Goal: Task Accomplishment & Management: Use online tool/utility

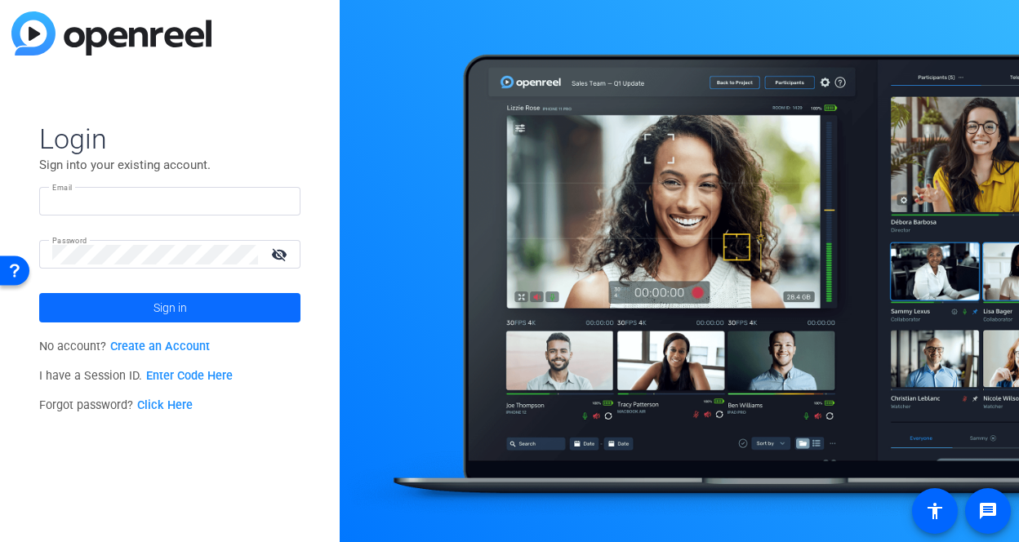
type input "[EMAIL_ADDRESS][DOMAIN_NAME]"
click at [154, 305] on span "Sign in" at bounding box center [170, 307] width 33 height 41
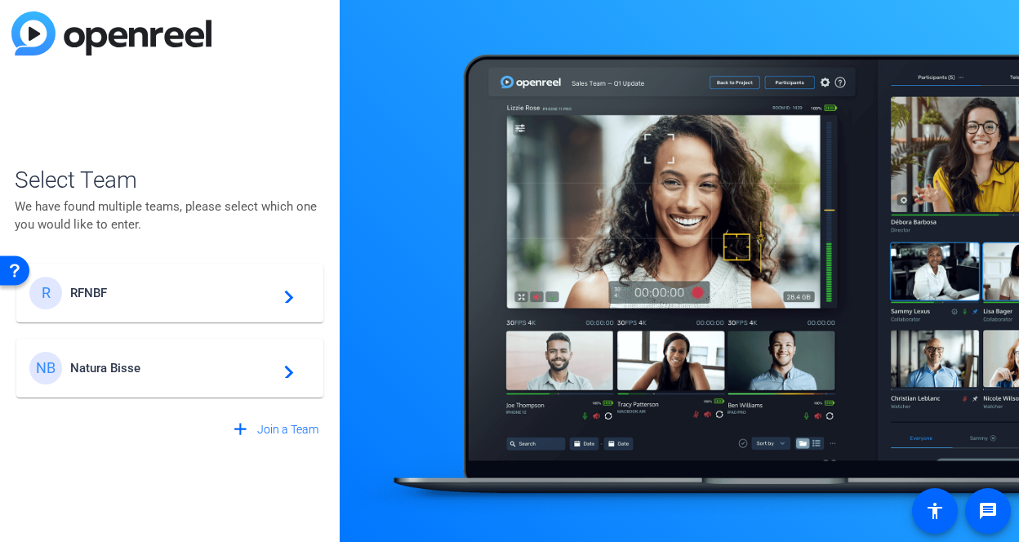
click at [138, 370] on span "Natura Bisse" at bounding box center [172, 368] width 204 height 15
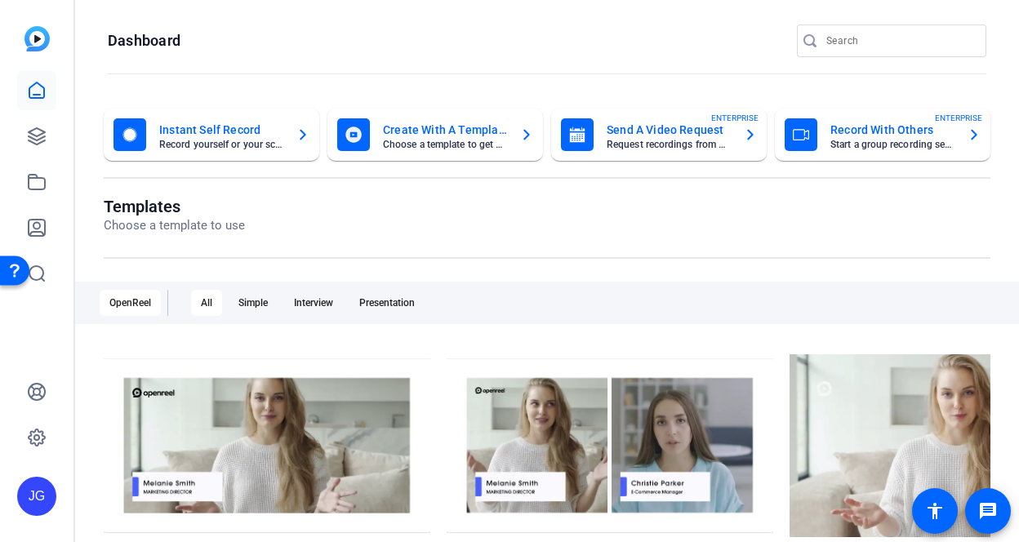
click at [452, 131] on mat-card-title "Create With A Template" at bounding box center [445, 130] width 124 height 20
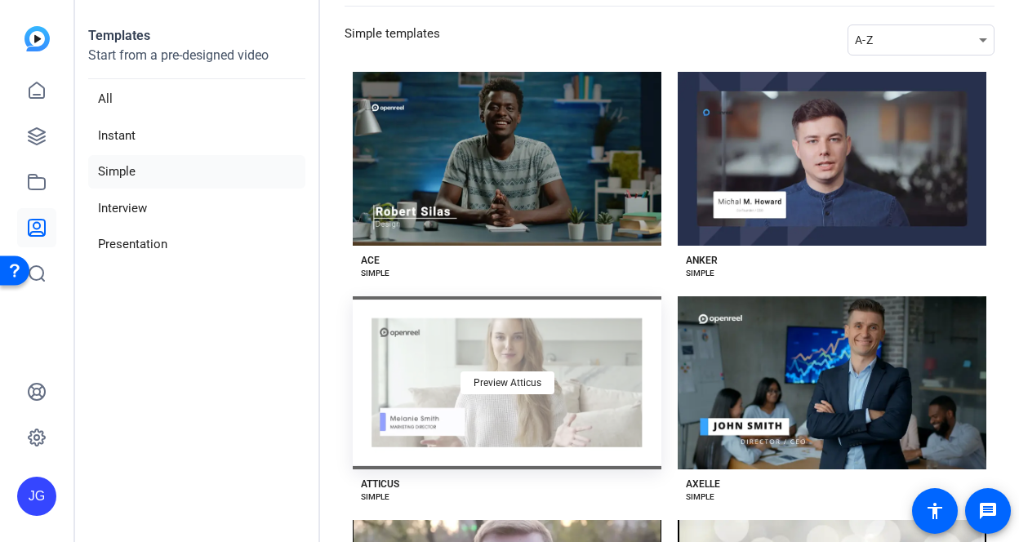
scroll to position [67, 0]
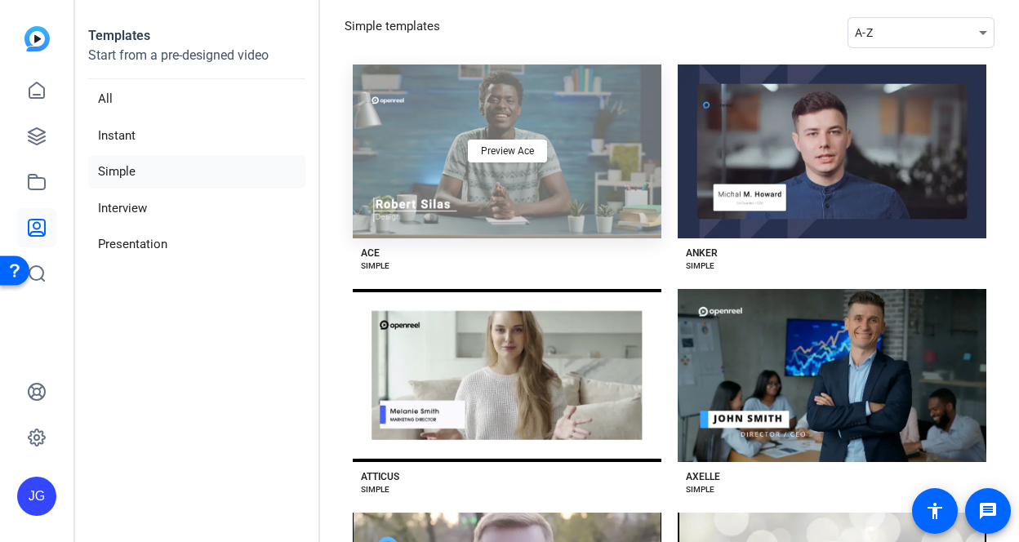
click at [538, 182] on div "Preview Ace" at bounding box center [507, 152] width 309 height 174
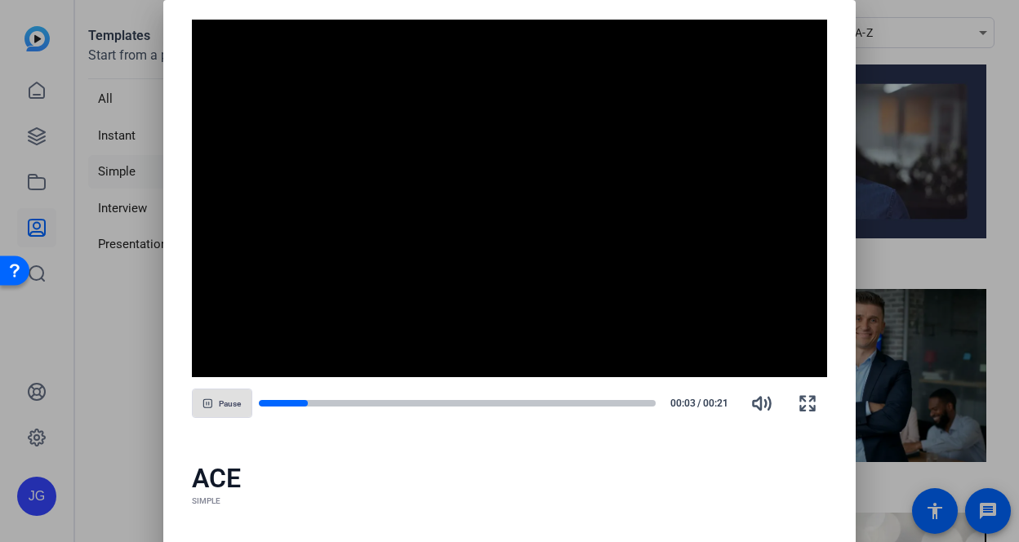
click at [929, 56] on div at bounding box center [509, 271] width 1019 height 542
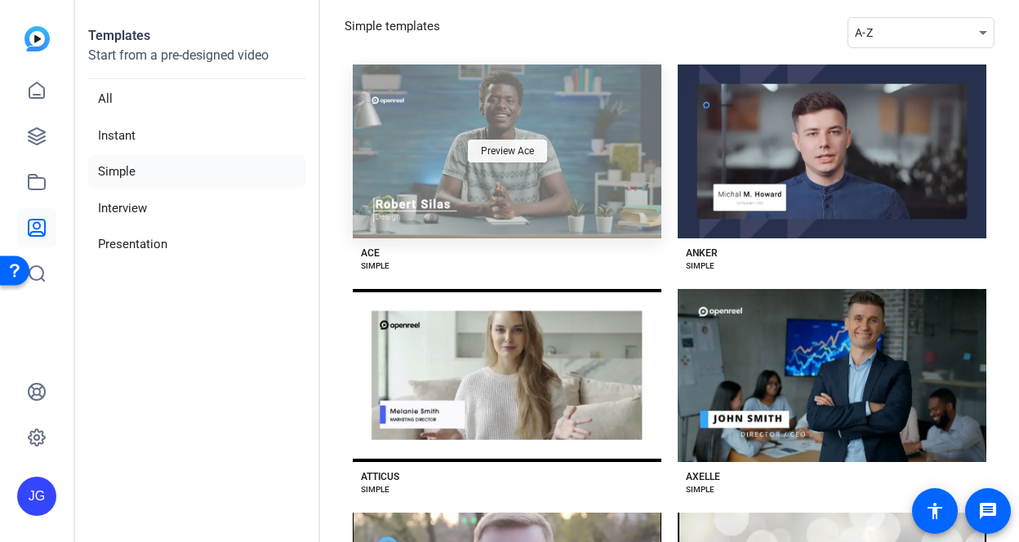
scroll to position [0, 0]
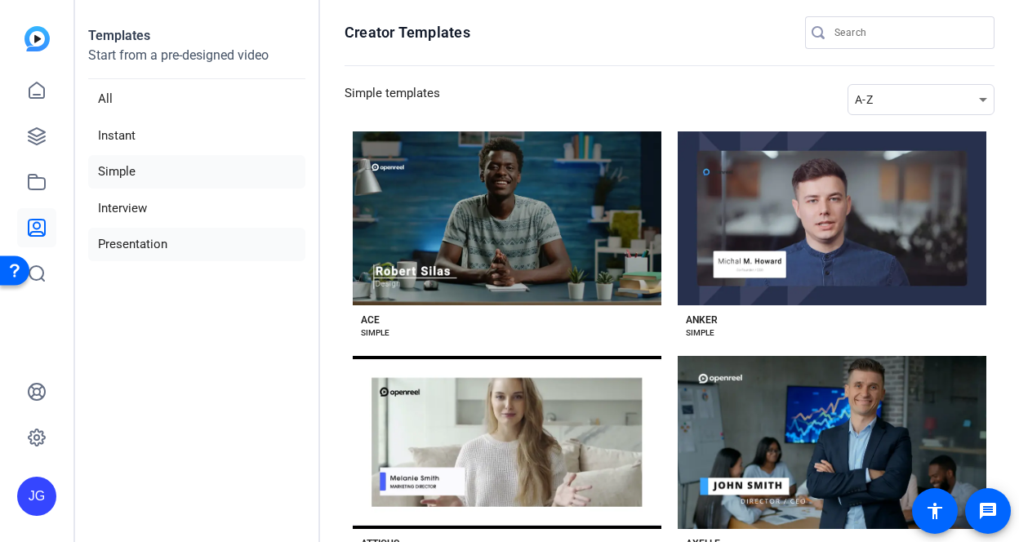
click at [165, 243] on li "Presentation" at bounding box center [196, 244] width 217 height 33
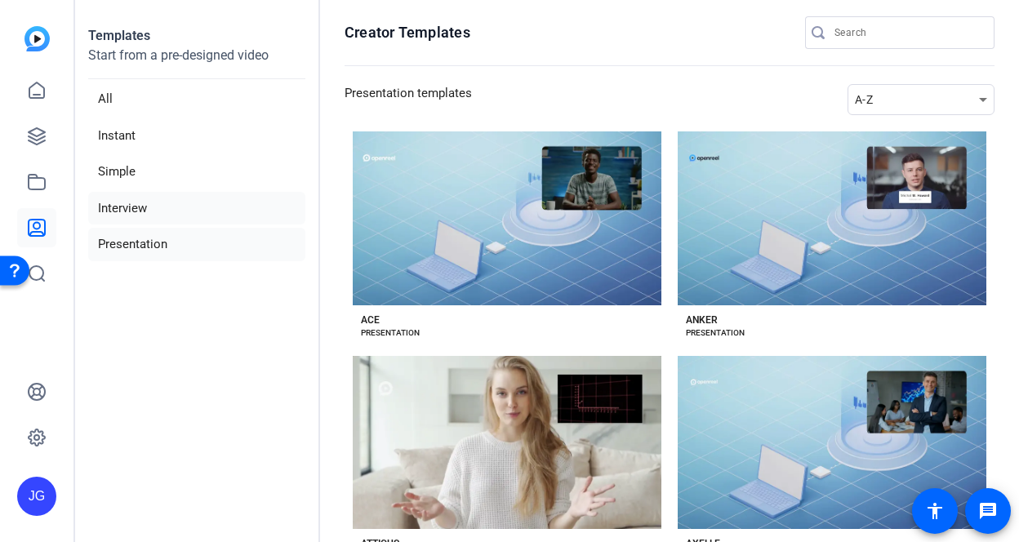
click at [122, 210] on li "Interview" at bounding box center [196, 208] width 217 height 33
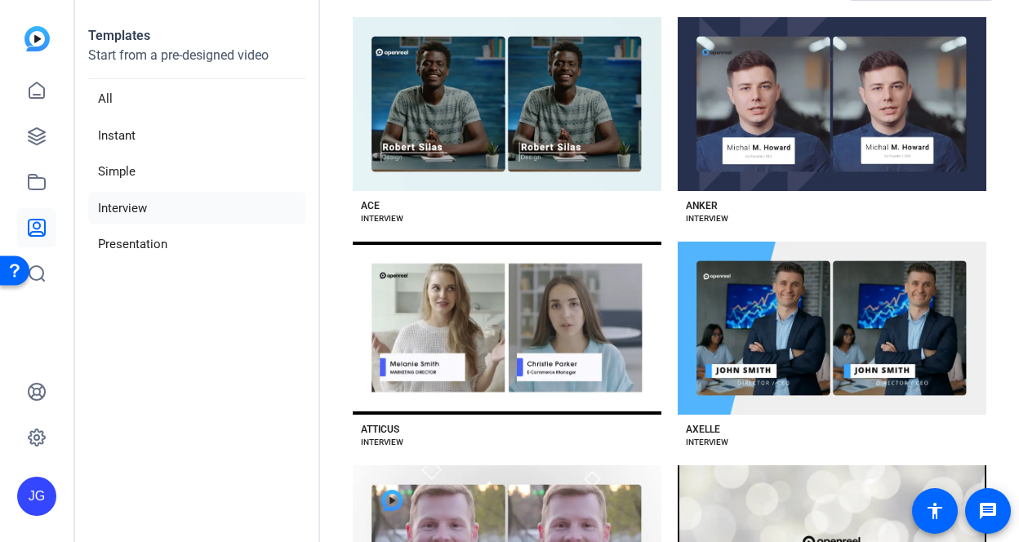
scroll to position [118, 0]
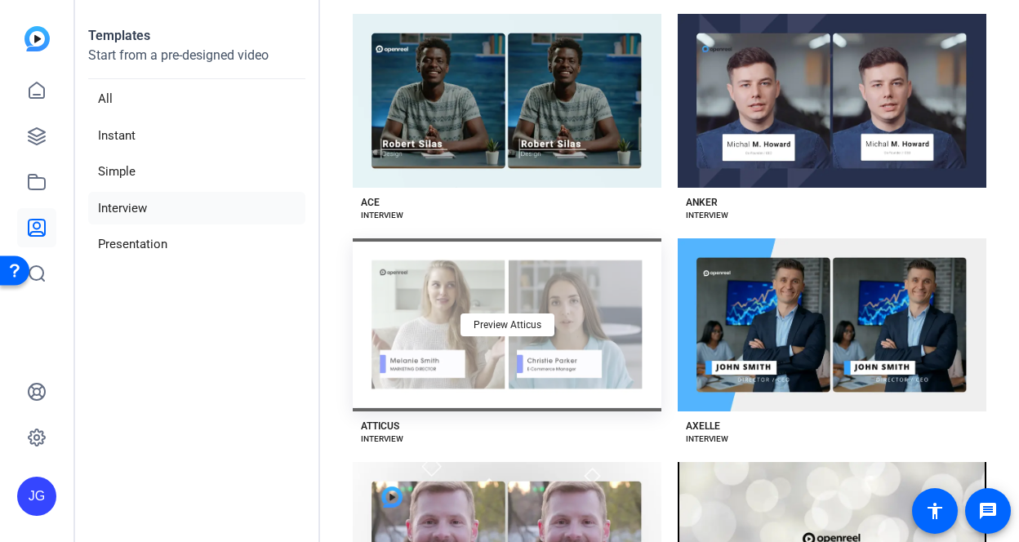
click at [506, 311] on div "Preview Atticus" at bounding box center [507, 325] width 309 height 174
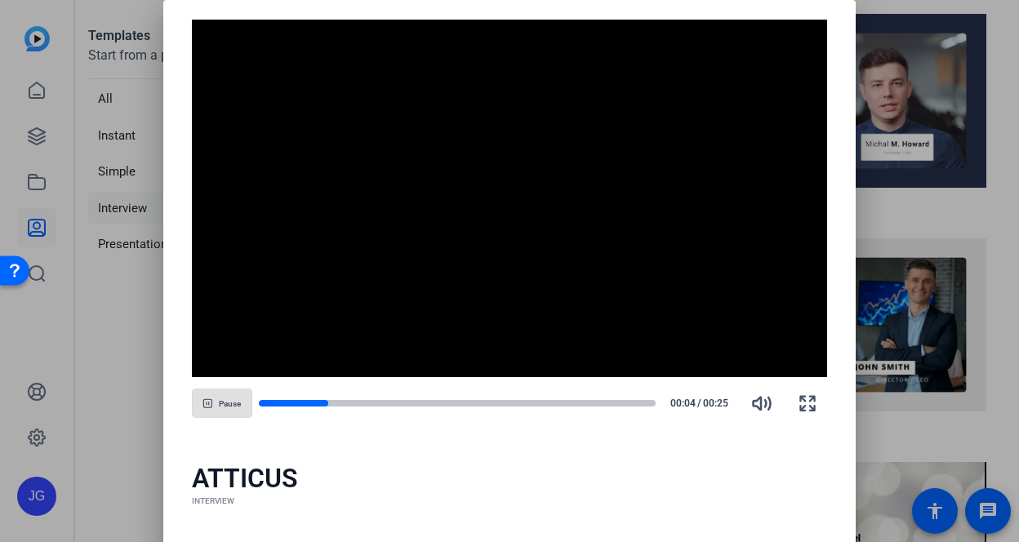
click at [912, 419] on div at bounding box center [509, 271] width 1019 height 542
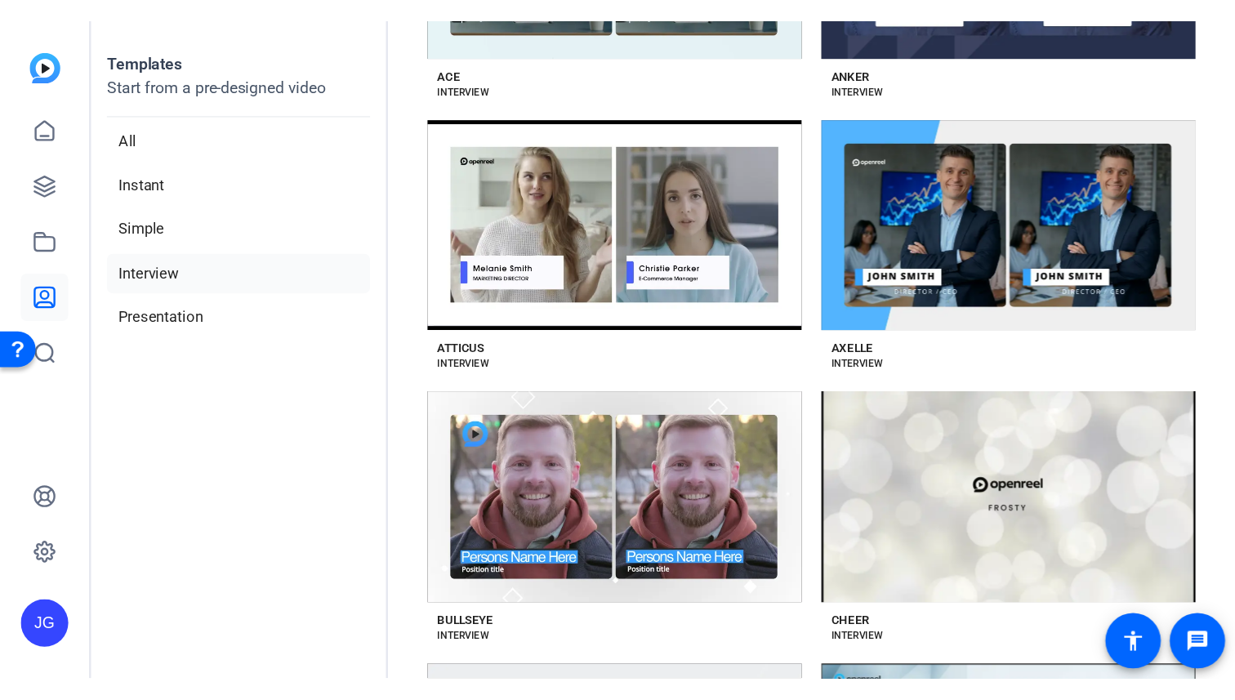
scroll to position [281, 0]
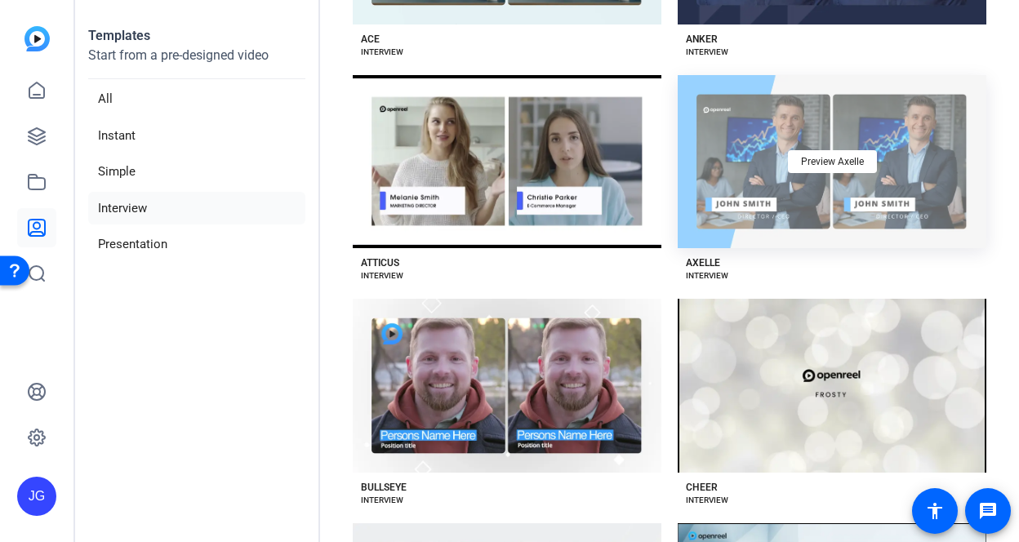
click at [786, 237] on div "Preview Axelle" at bounding box center [832, 162] width 309 height 174
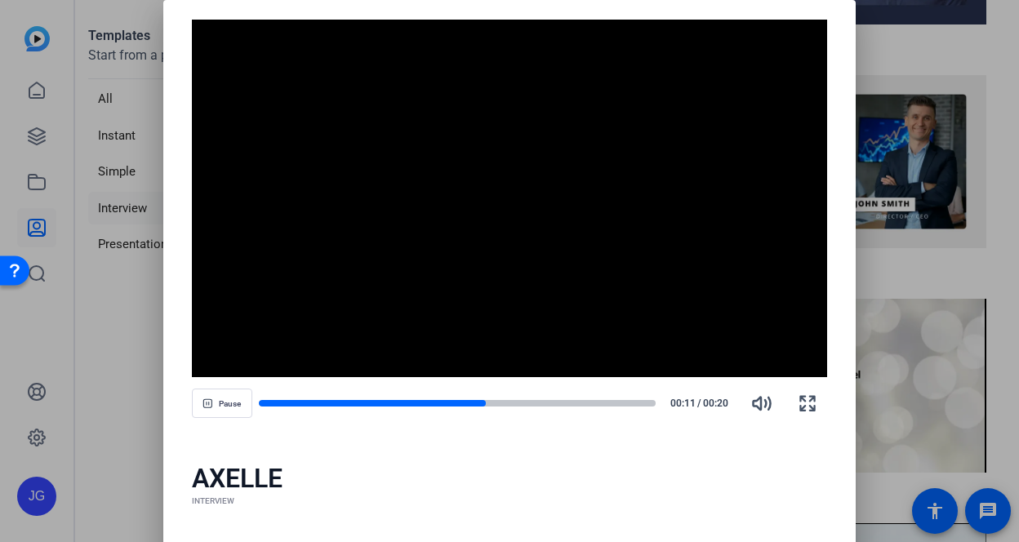
click at [938, 15] on div at bounding box center [509, 271] width 1019 height 542
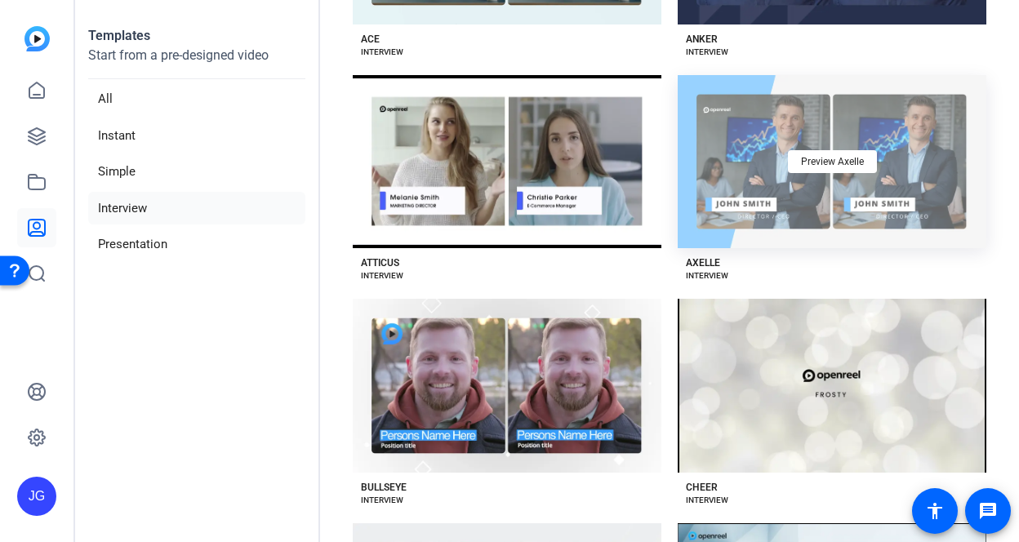
drag, startPoint x: 820, startPoint y: 155, endPoint x: 812, endPoint y: 92, distance: 63.4
click at [812, 92] on div "Preview Axelle" at bounding box center [832, 162] width 309 height 174
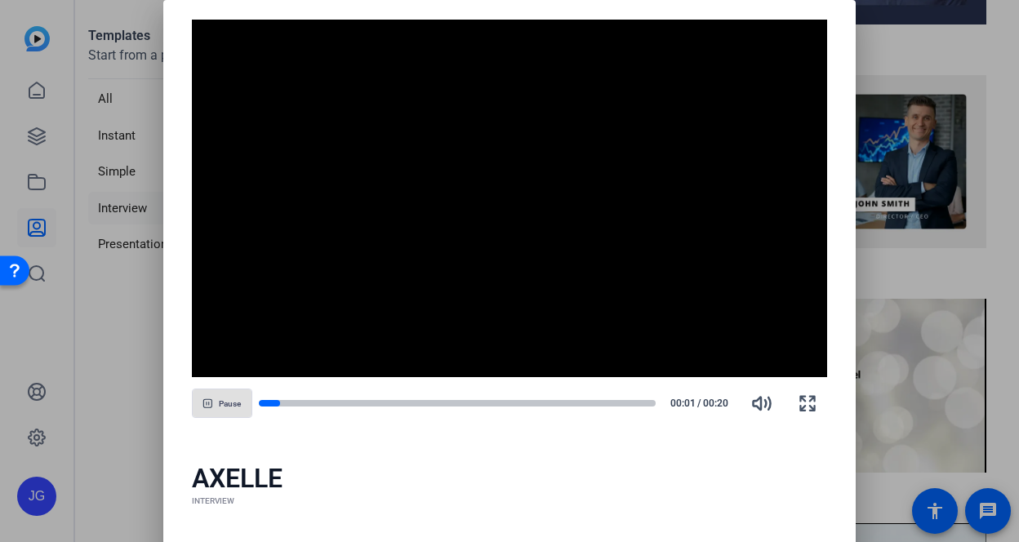
click at [926, 50] on div at bounding box center [509, 271] width 1019 height 542
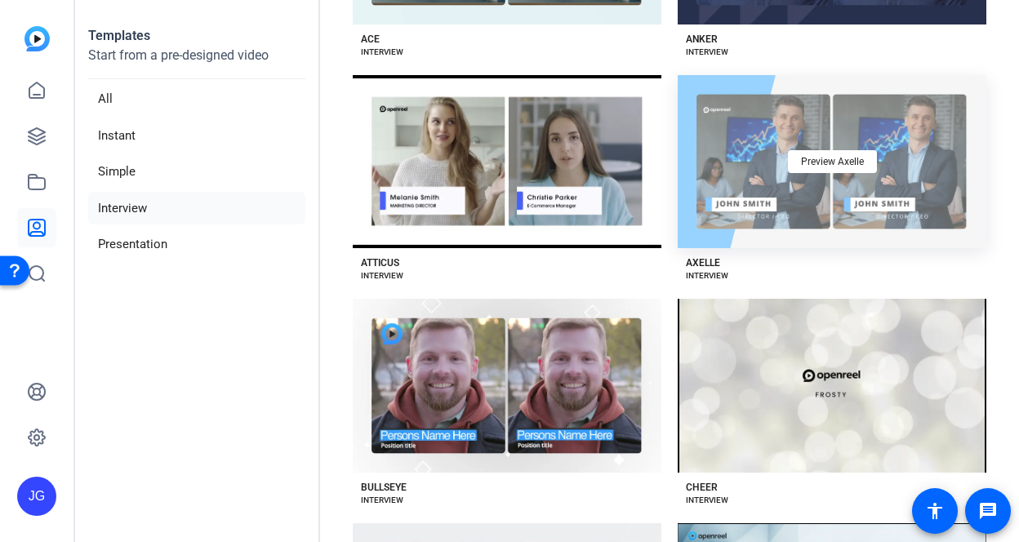
click at [777, 221] on div "Preview Axelle" at bounding box center [832, 162] width 309 height 174
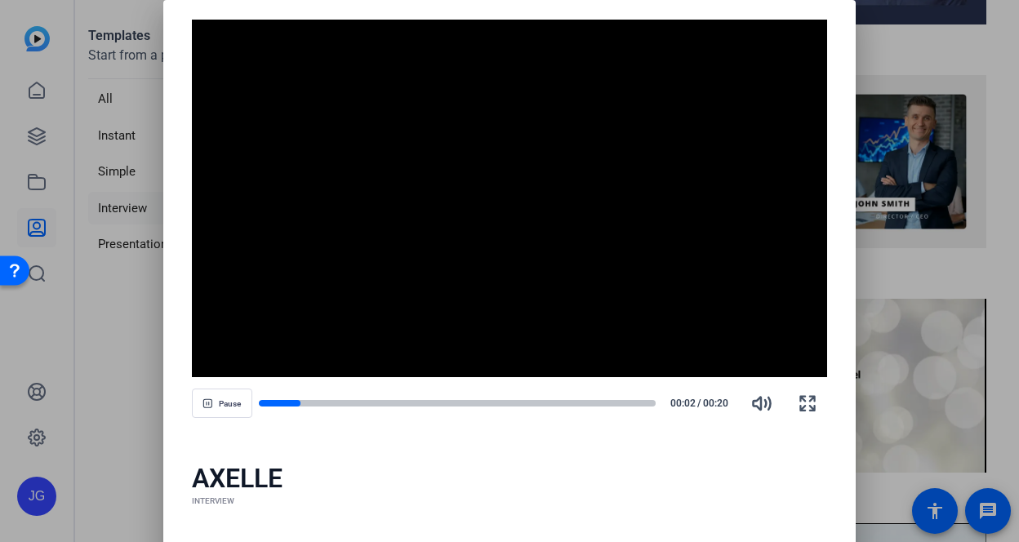
click at [903, 60] on div at bounding box center [509, 271] width 1019 height 542
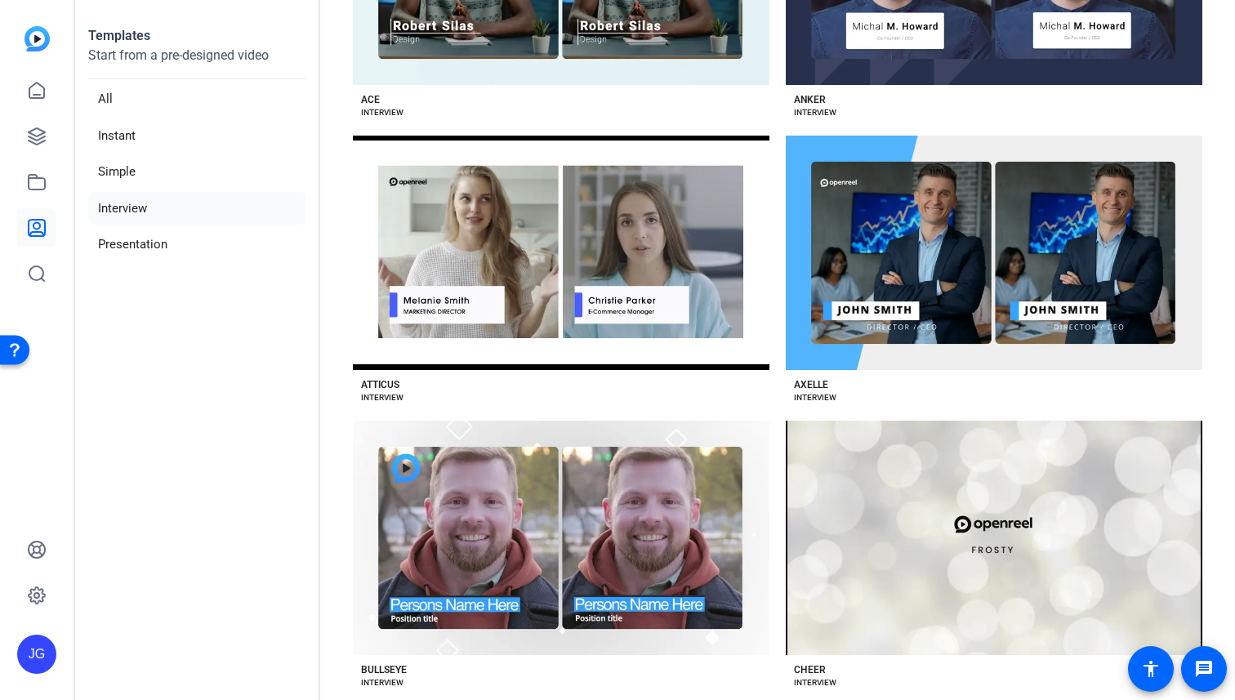
scroll to position [0, 0]
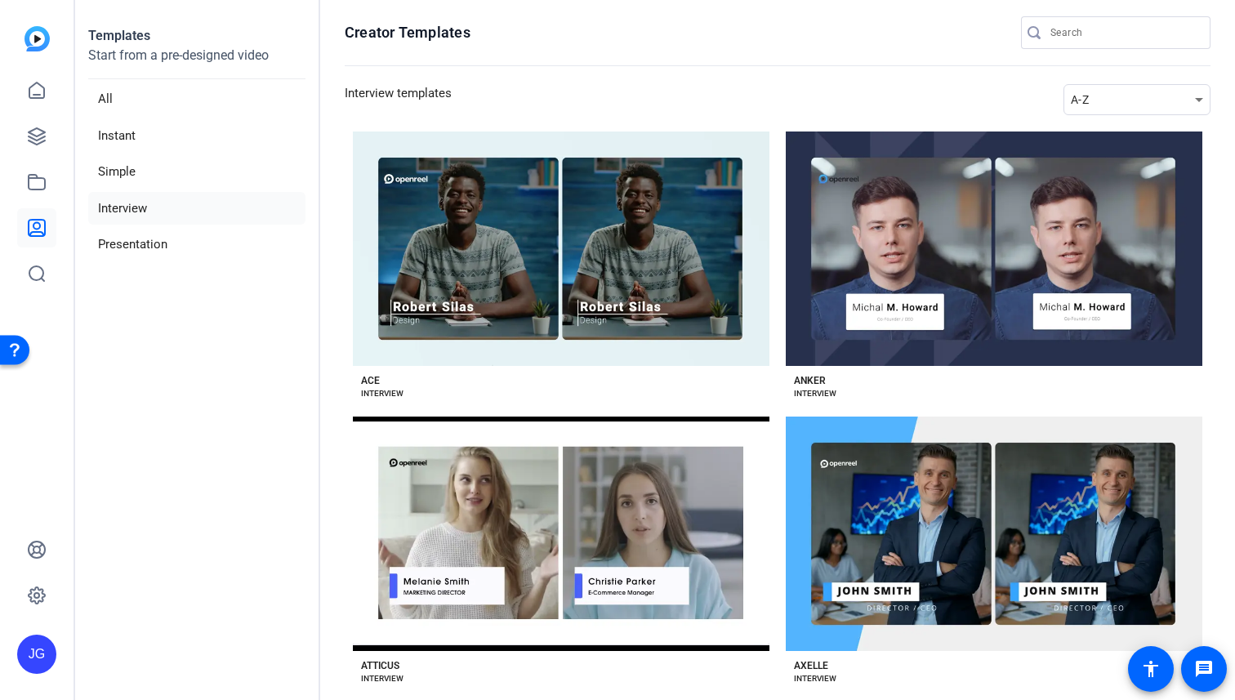
click at [136, 209] on li "Interview" at bounding box center [196, 208] width 217 height 33
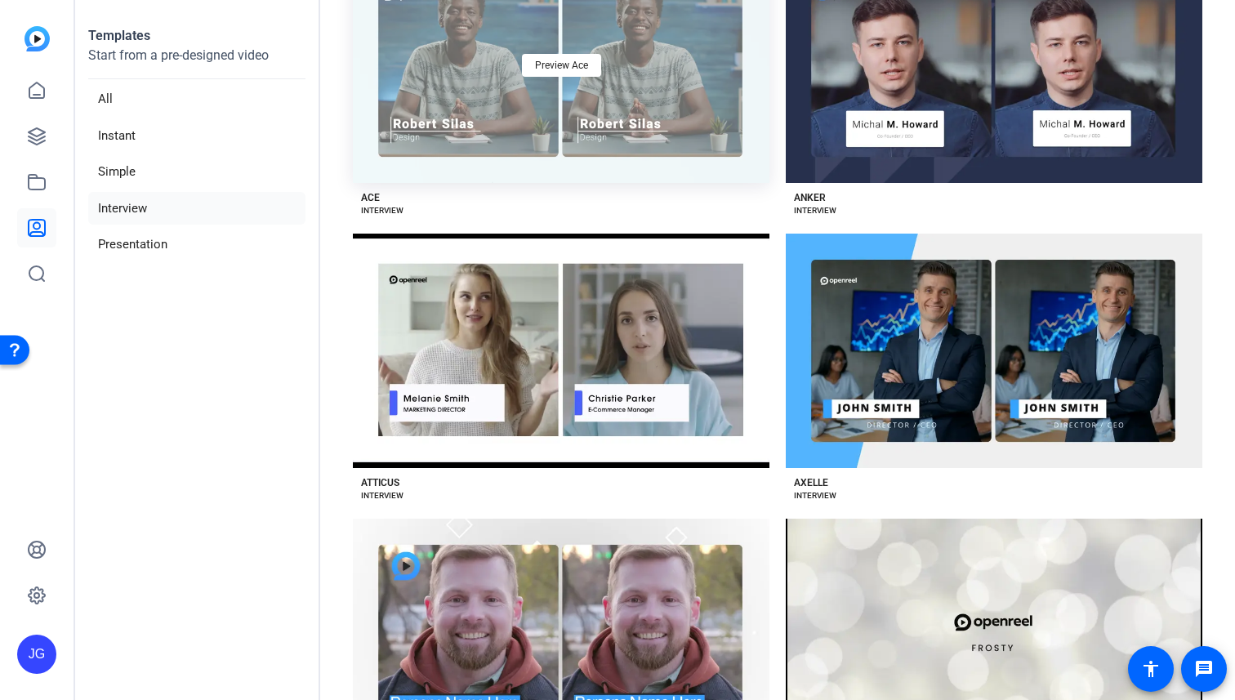
scroll to position [188, 0]
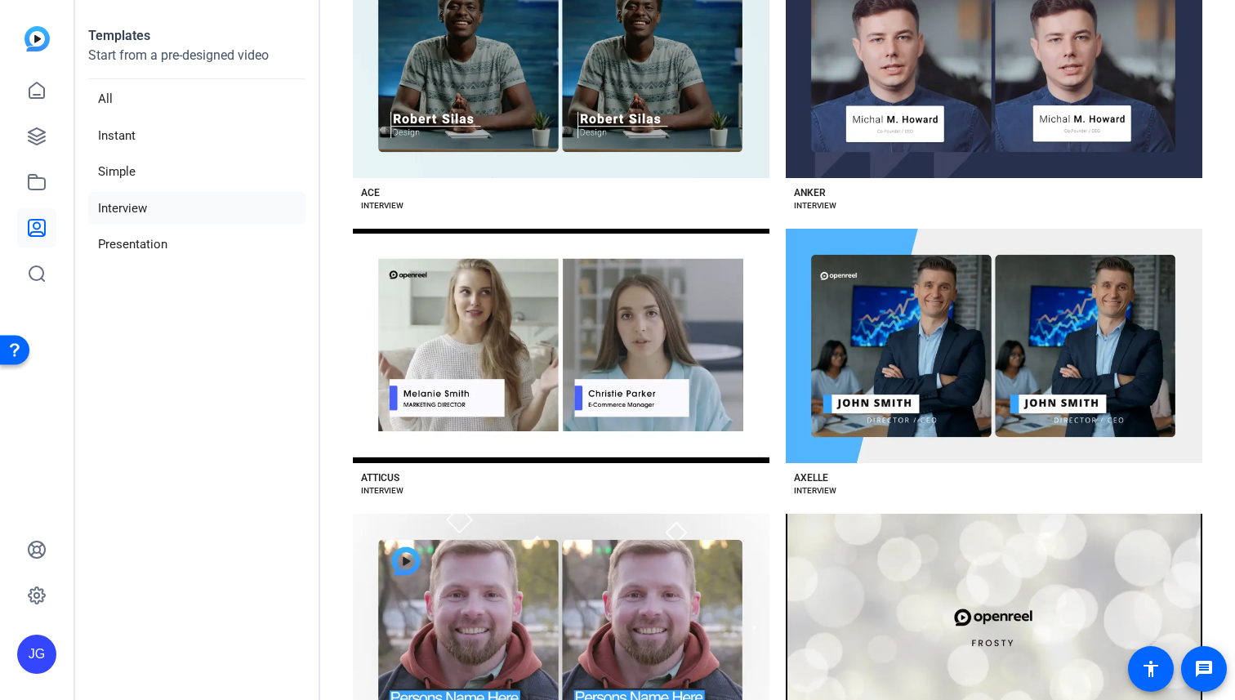
click at [812, 485] on div "INTERVIEW" at bounding box center [815, 490] width 42 height 13
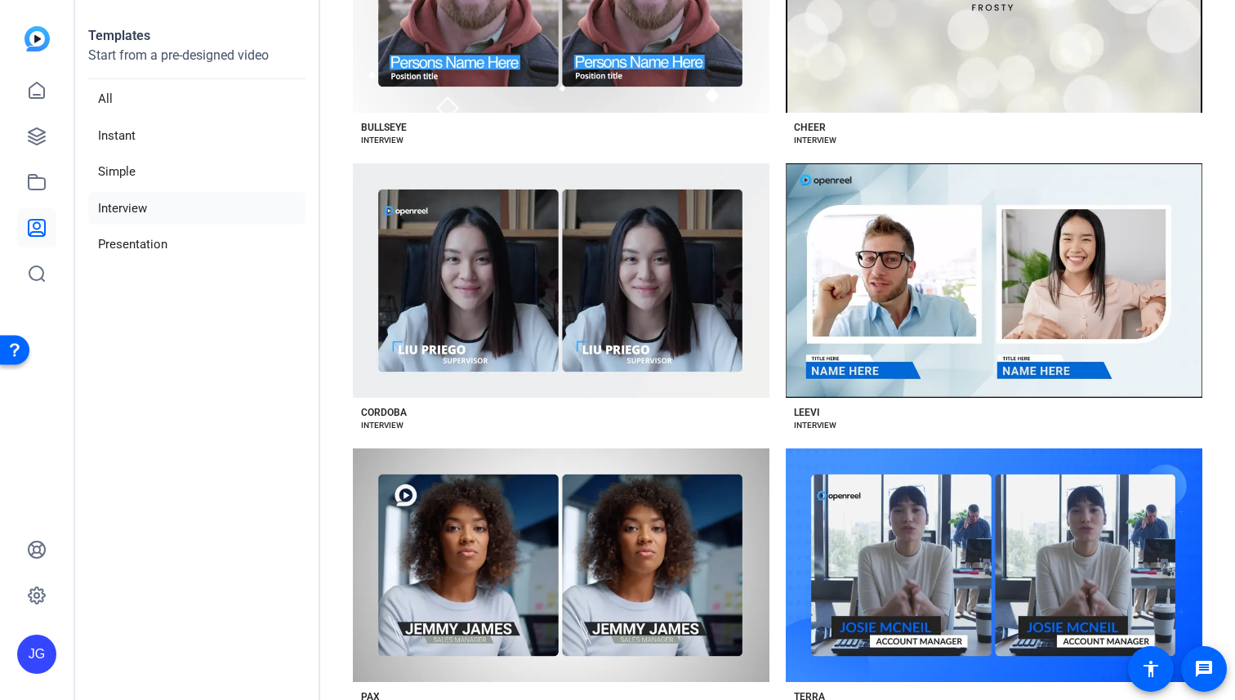
scroll to position [825, 0]
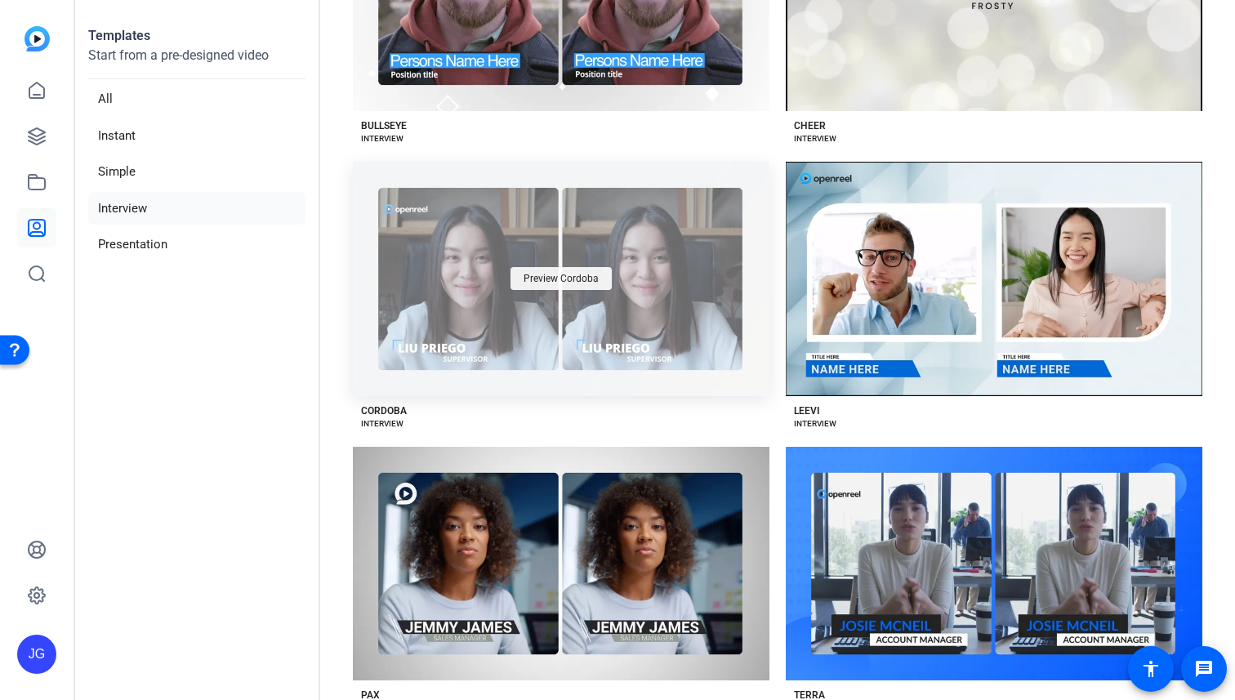
click at [563, 272] on div "Preview Cordoba" at bounding box center [560, 278] width 101 height 23
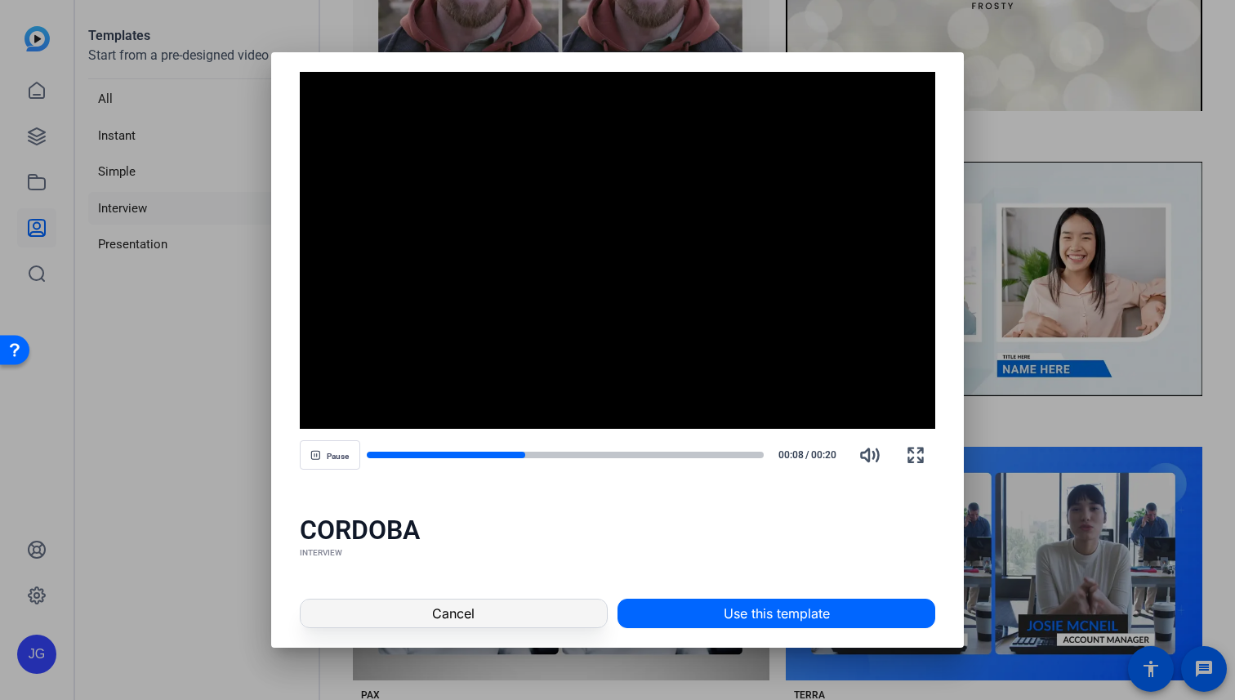
click at [447, 541] on span "Cancel" at bounding box center [453, 613] width 42 height 20
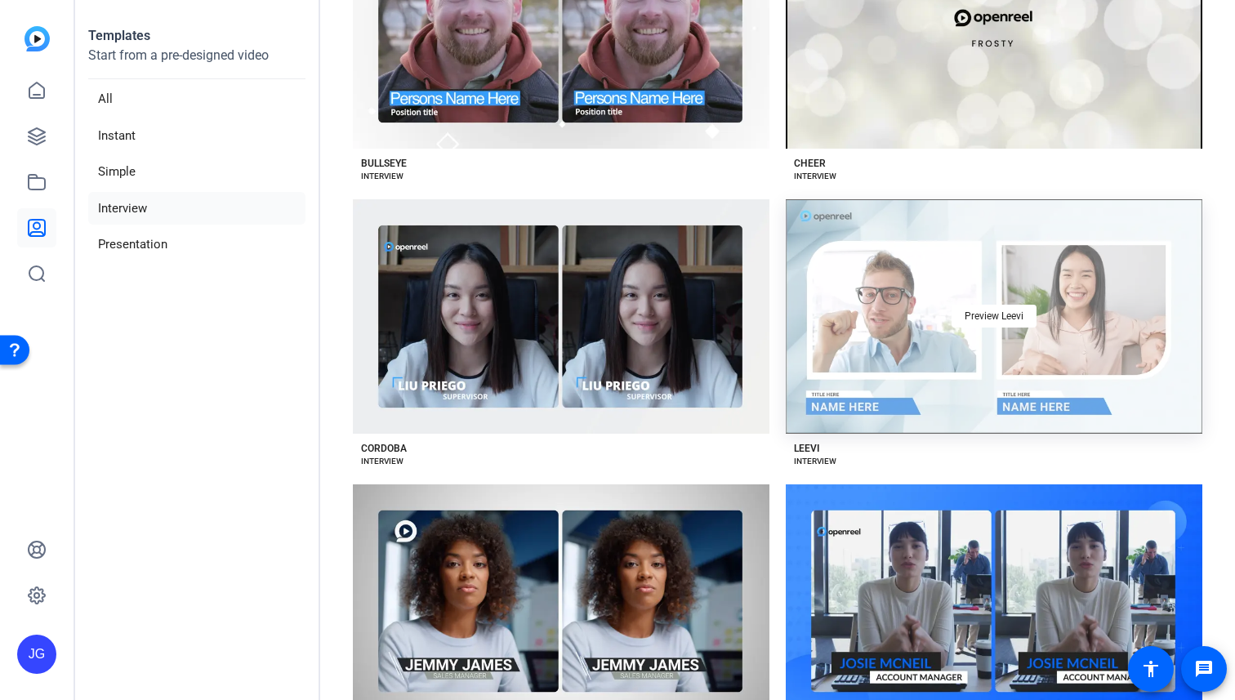
scroll to position [884, 0]
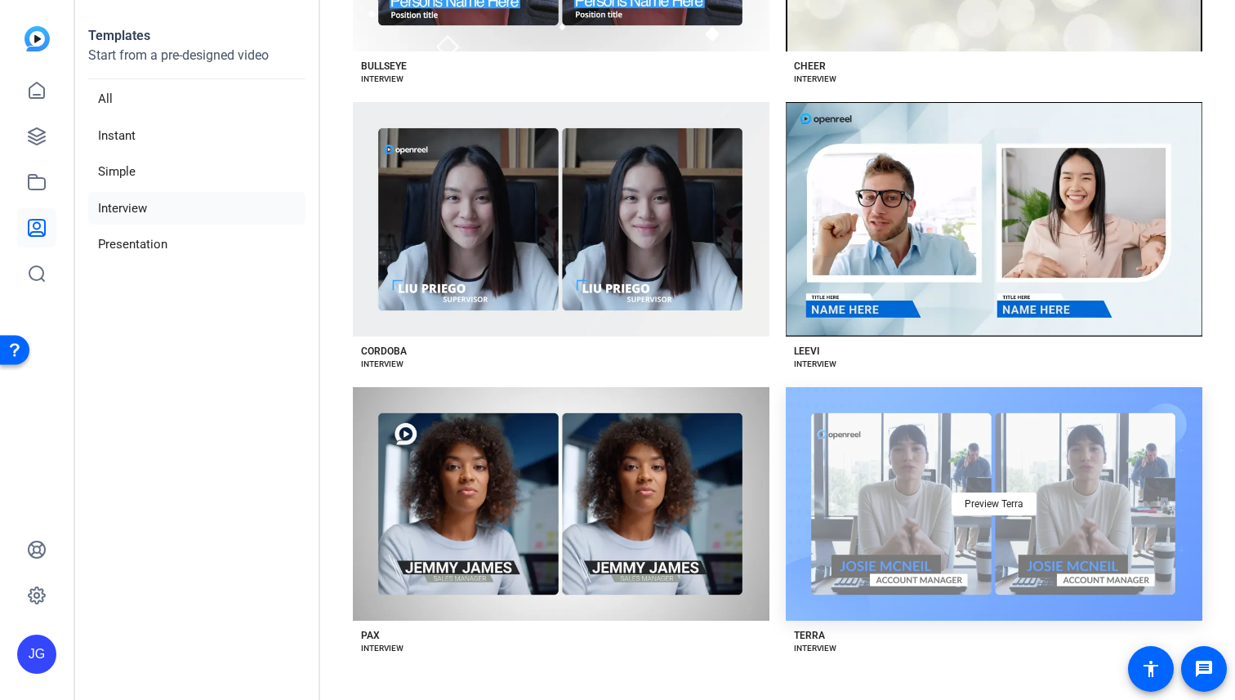
click at [1002, 465] on div "Preview Terra" at bounding box center [994, 504] width 416 height 234
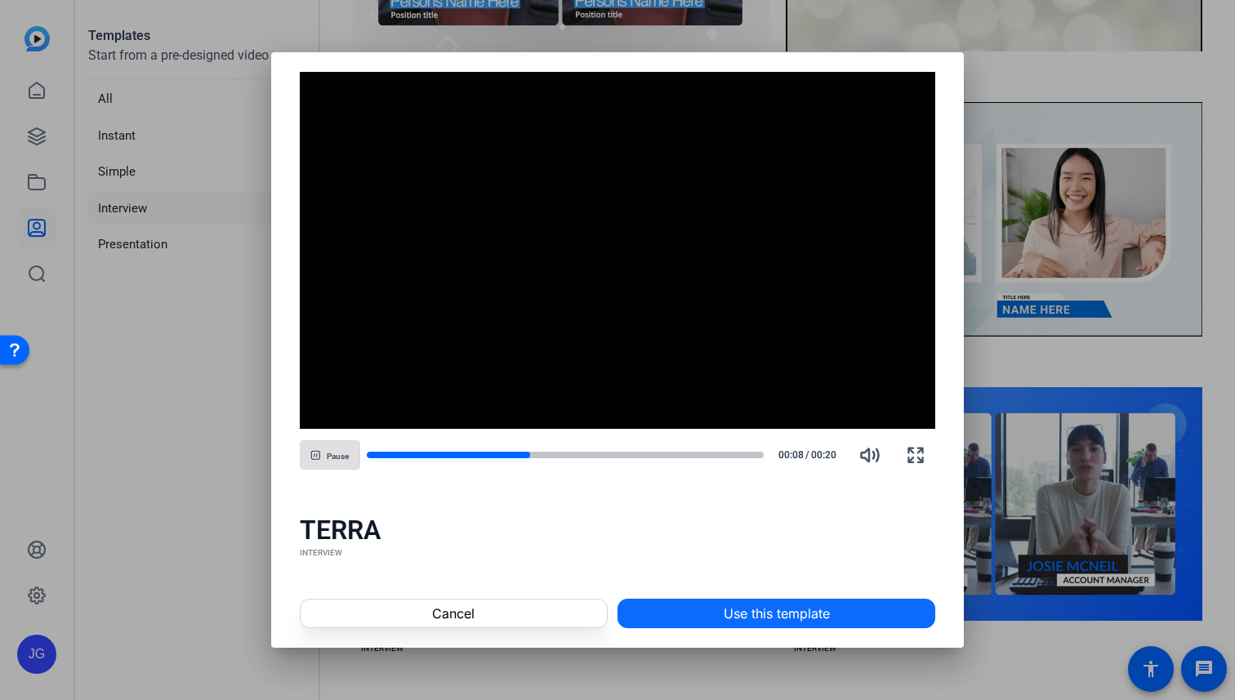
click at [807, 541] on span "Use this template" at bounding box center [776, 613] width 106 height 20
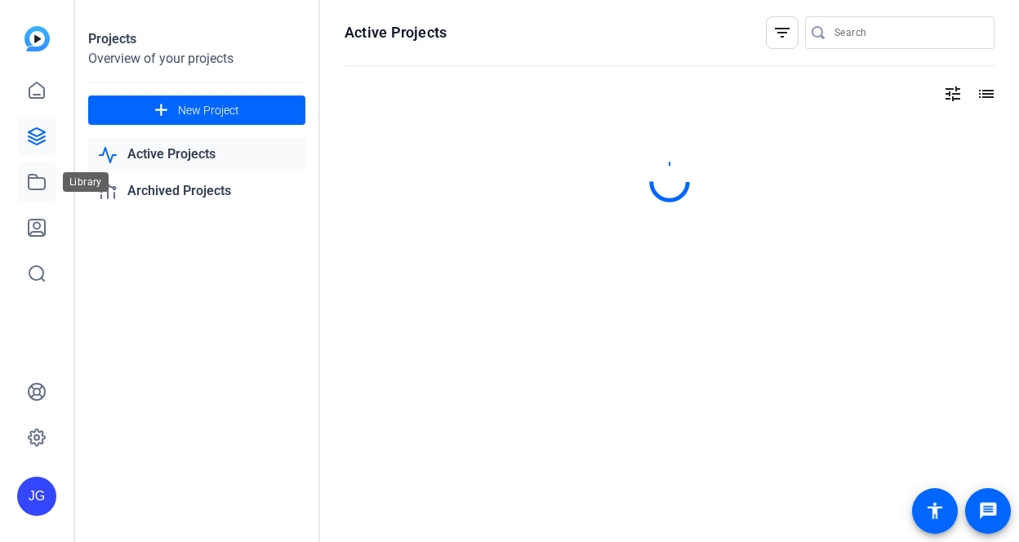
click at [34, 185] on icon at bounding box center [37, 182] width 20 height 20
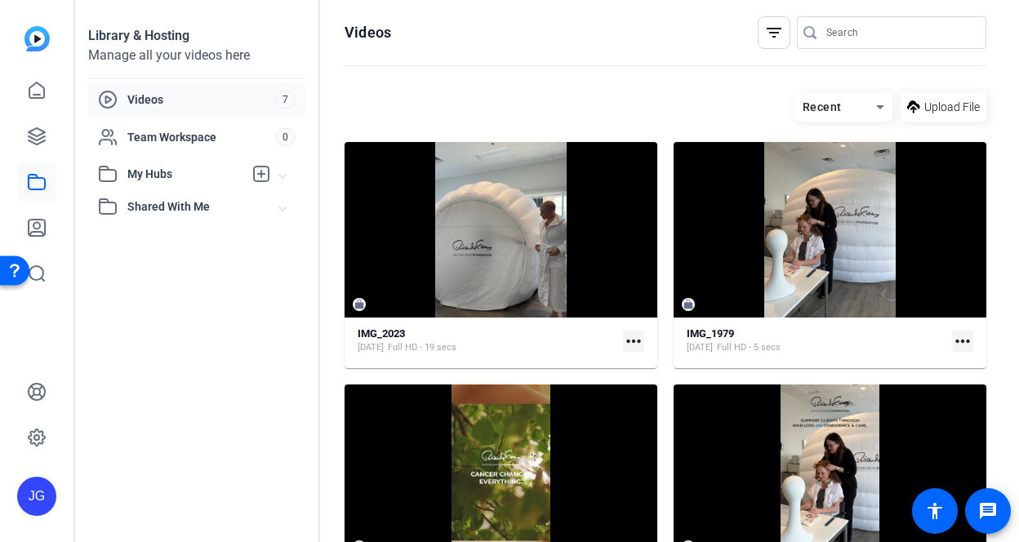
click at [626, 73] on openreel-divider-bar at bounding box center [666, 66] width 642 height 35
click at [935, 105] on span "Upload File" at bounding box center [952, 107] width 56 height 17
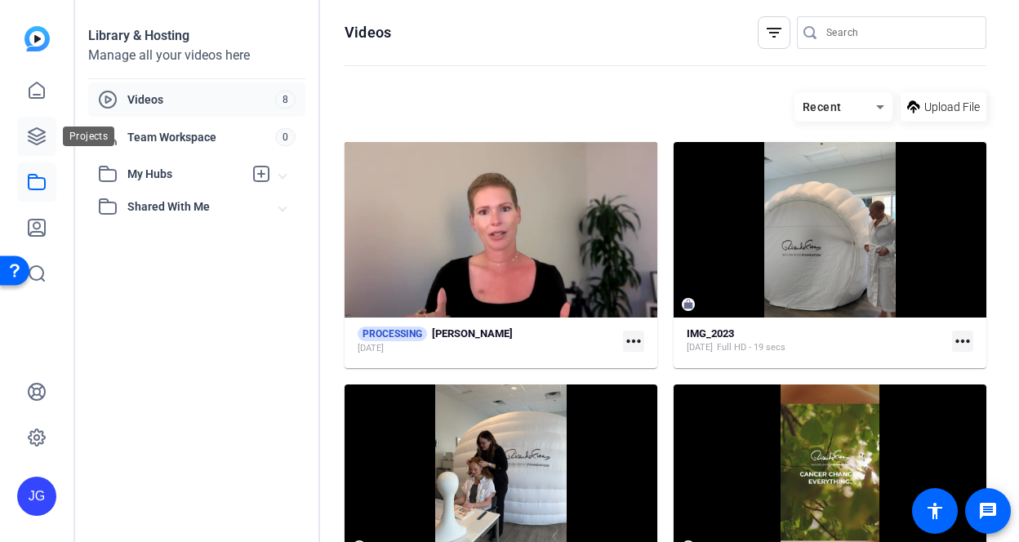
click at [38, 132] on icon at bounding box center [37, 137] width 20 height 20
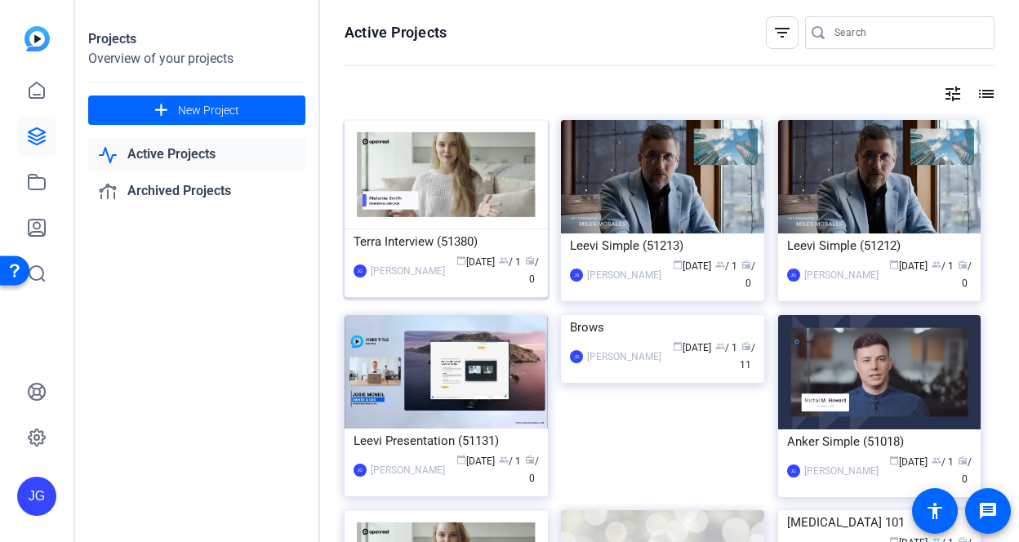
click at [422, 238] on div "Terra Interview (51380)" at bounding box center [446, 241] width 185 height 24
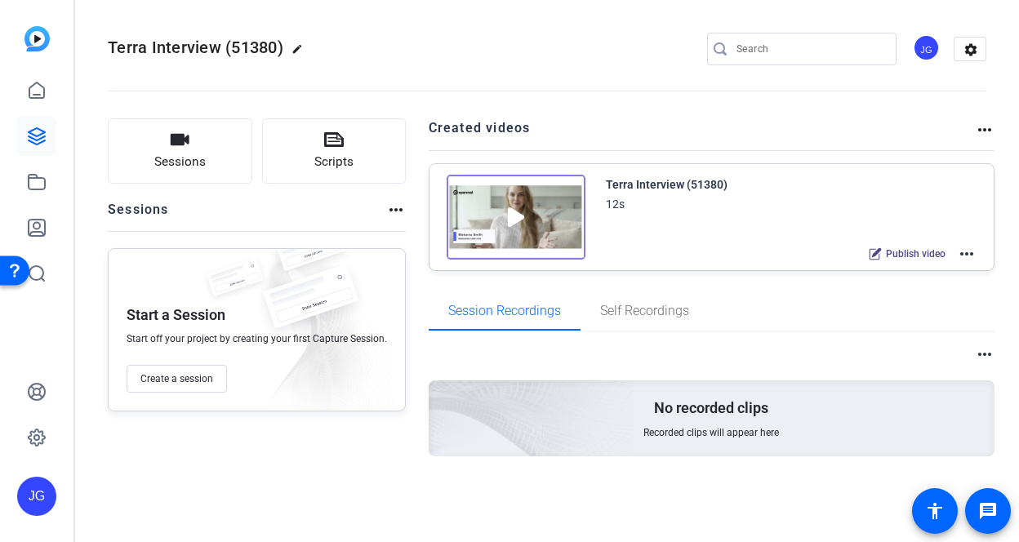
click at [399, 210] on mat-icon "more_horiz" at bounding box center [396, 210] width 20 height 20
click at [347, 216] on div at bounding box center [509, 271] width 1019 height 542
click at [598, 224] on div "Terra Interview (51380) 12s Publish video more_horiz" at bounding box center [781, 201] width 392 height 53
click at [535, 221] on img at bounding box center [516, 217] width 139 height 85
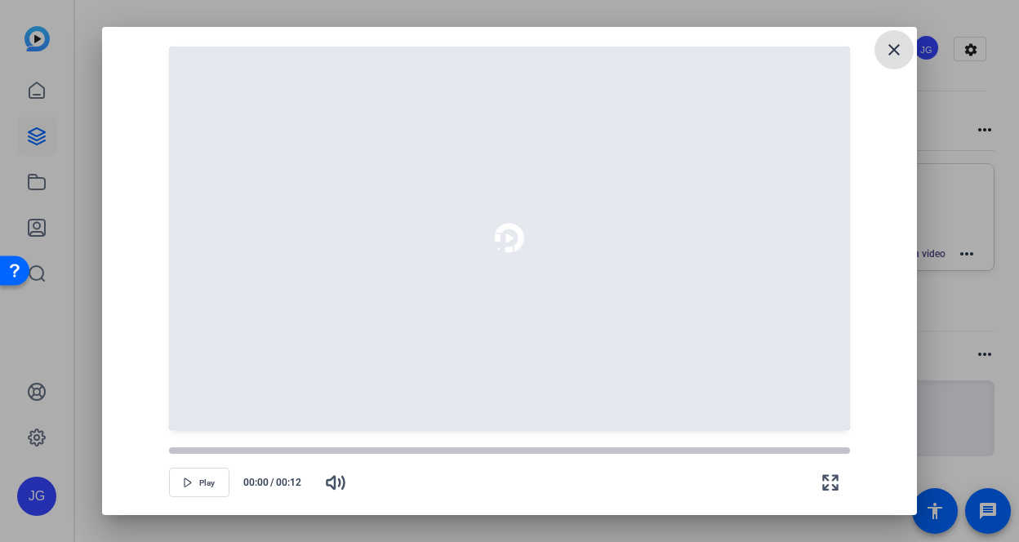
click at [894, 38] on span at bounding box center [894, 49] width 39 height 39
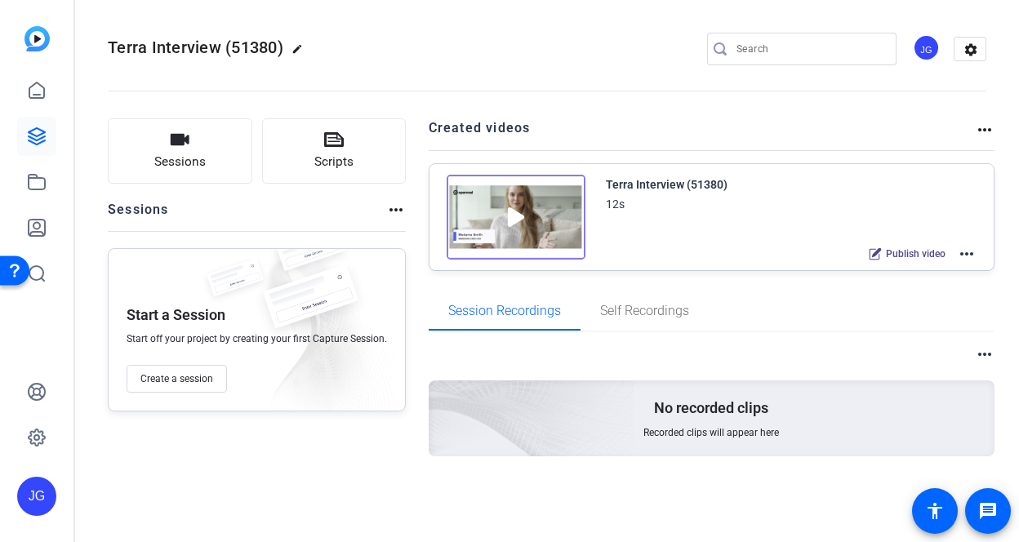
click at [968, 249] on mat-icon "more_horiz" at bounding box center [967, 254] width 20 height 20
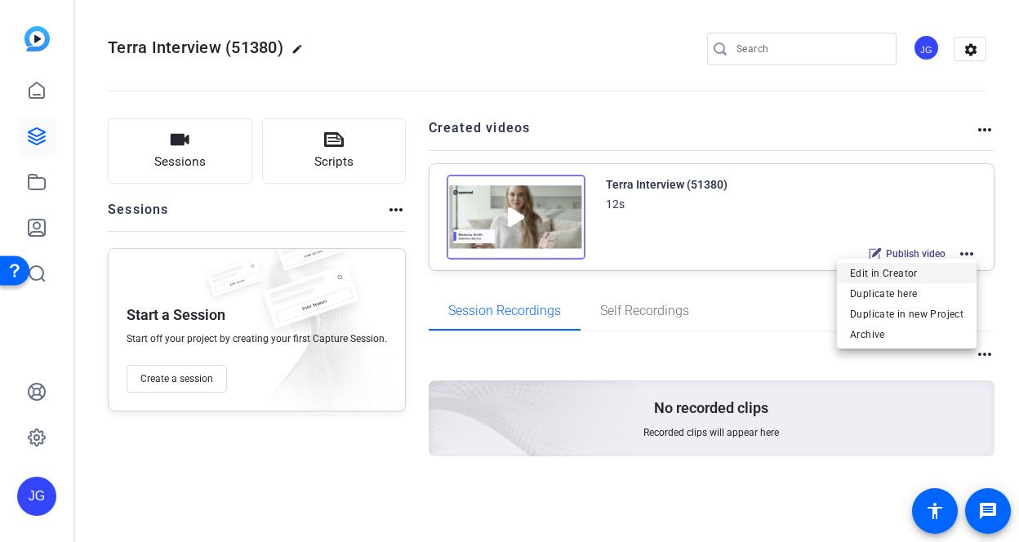
click at [900, 274] on span "Edit in Creator" at bounding box center [907, 274] width 114 height 20
